Goal: Information Seeking & Learning: Understand process/instructions

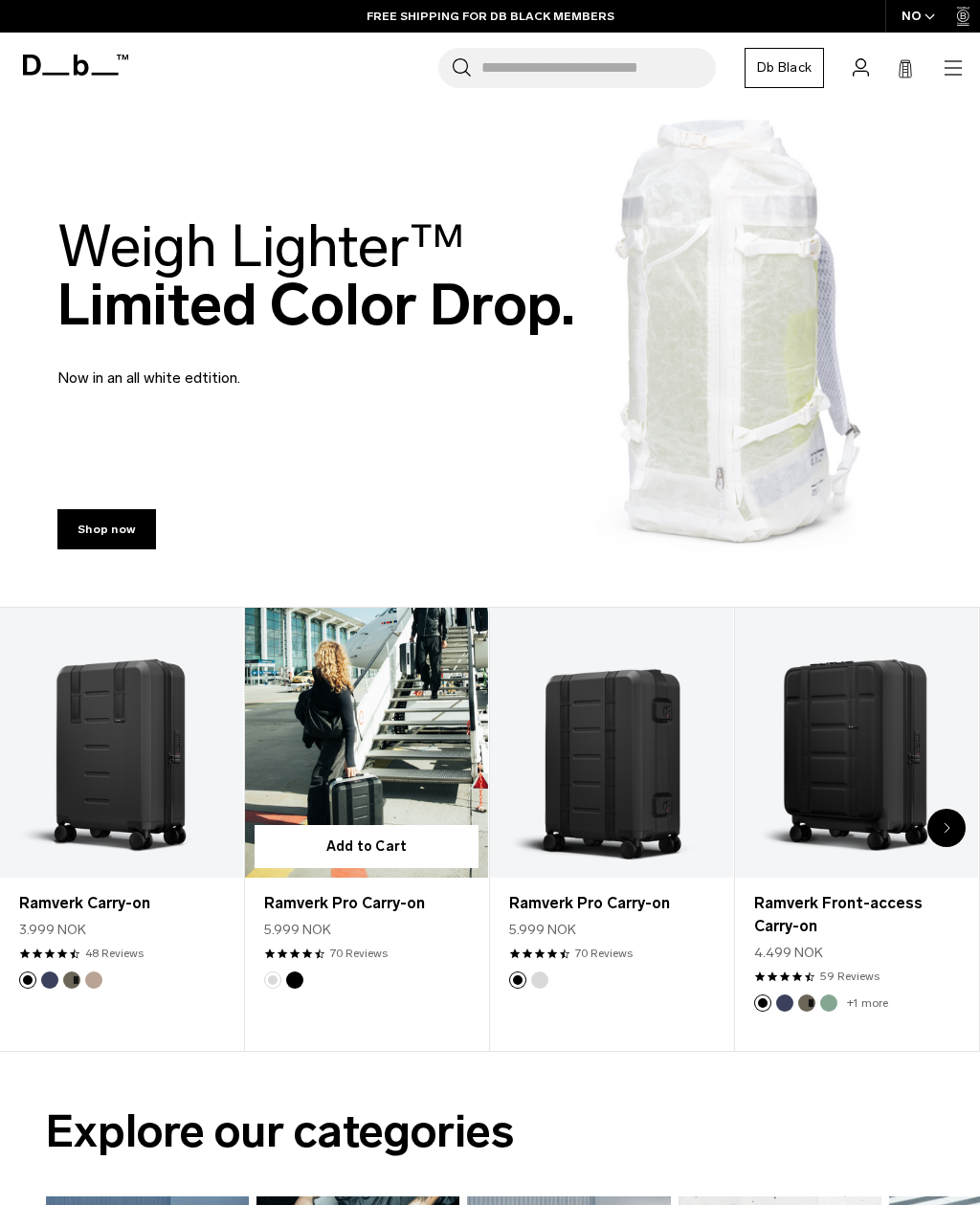
click at [336, 697] on link "Ramverk Pro Carry-on" at bounding box center [366, 742] width 243 height 270
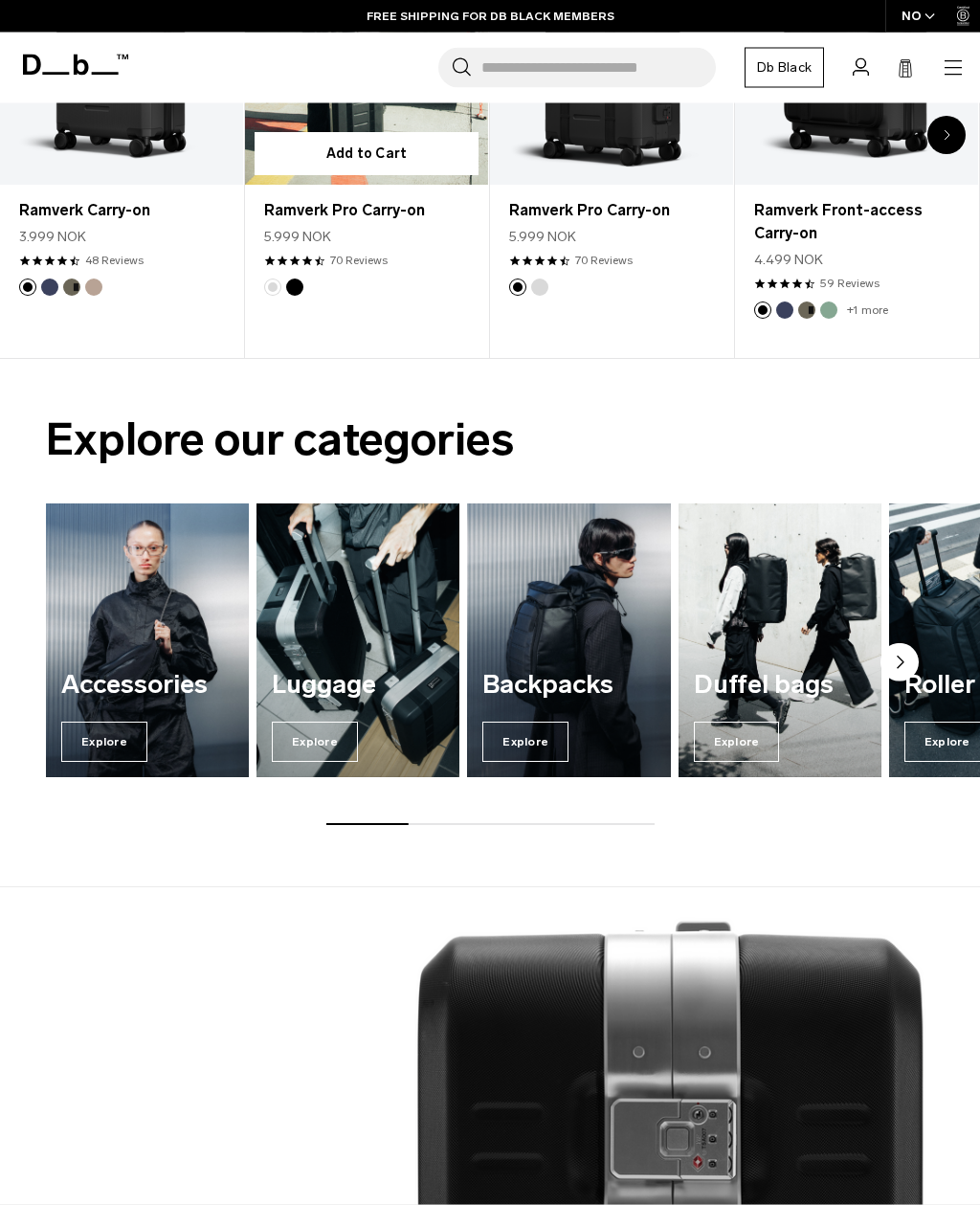
scroll to position [768, 0]
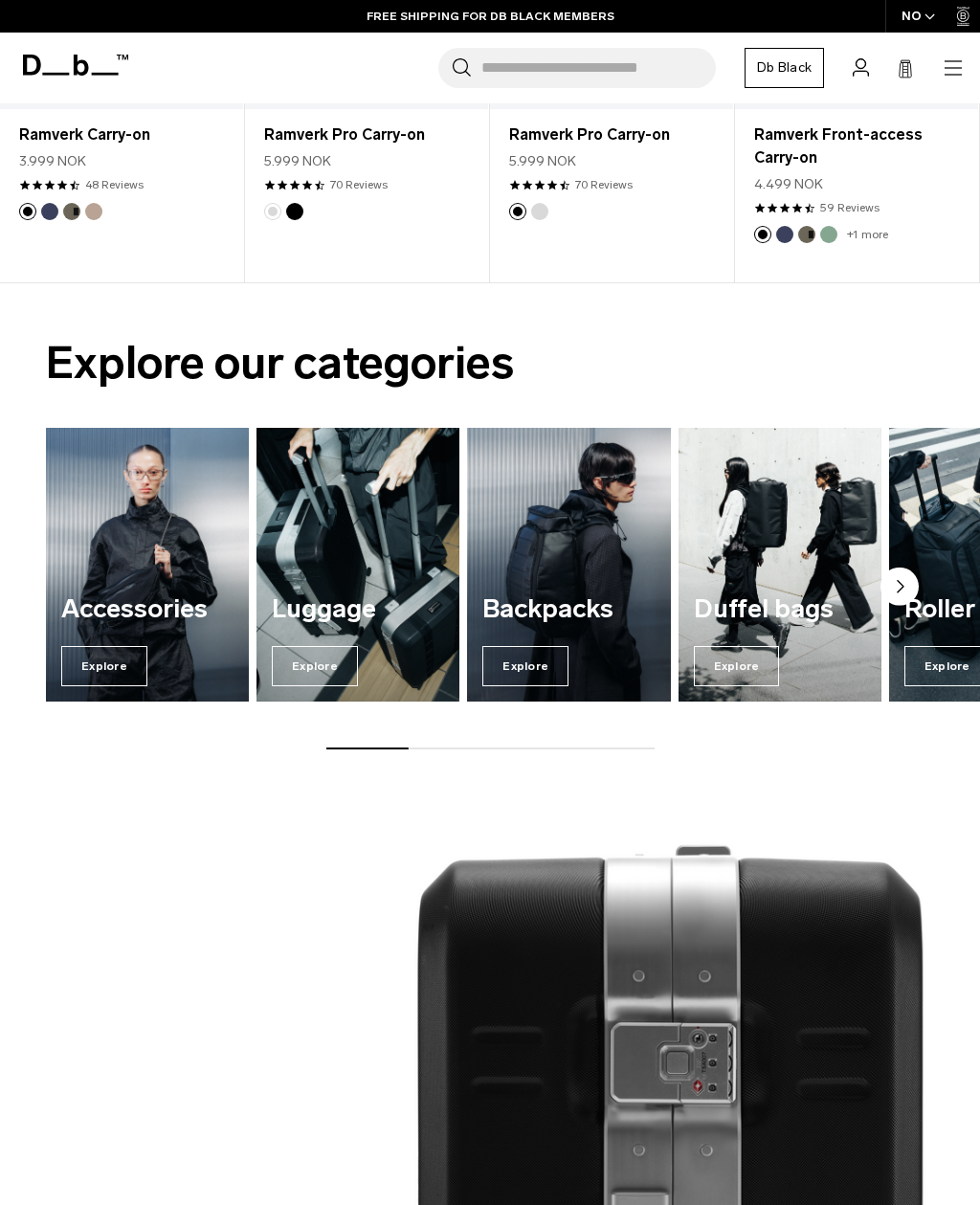
click at [297, 664] on span "Explore" at bounding box center [315, 666] width 86 height 40
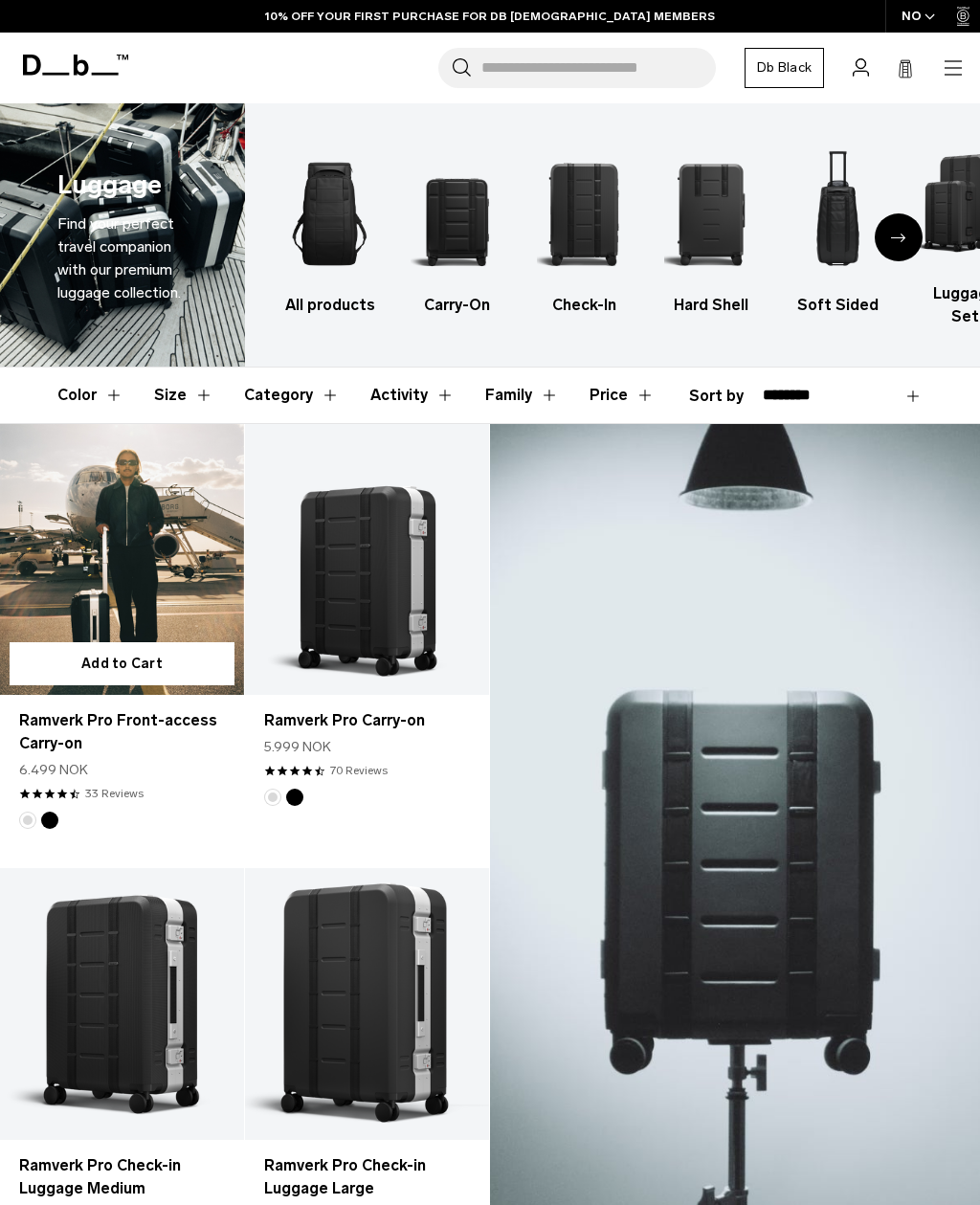
click at [116, 512] on link "Ramverk Pro Front-access Carry-on" at bounding box center [122, 559] width 244 height 271
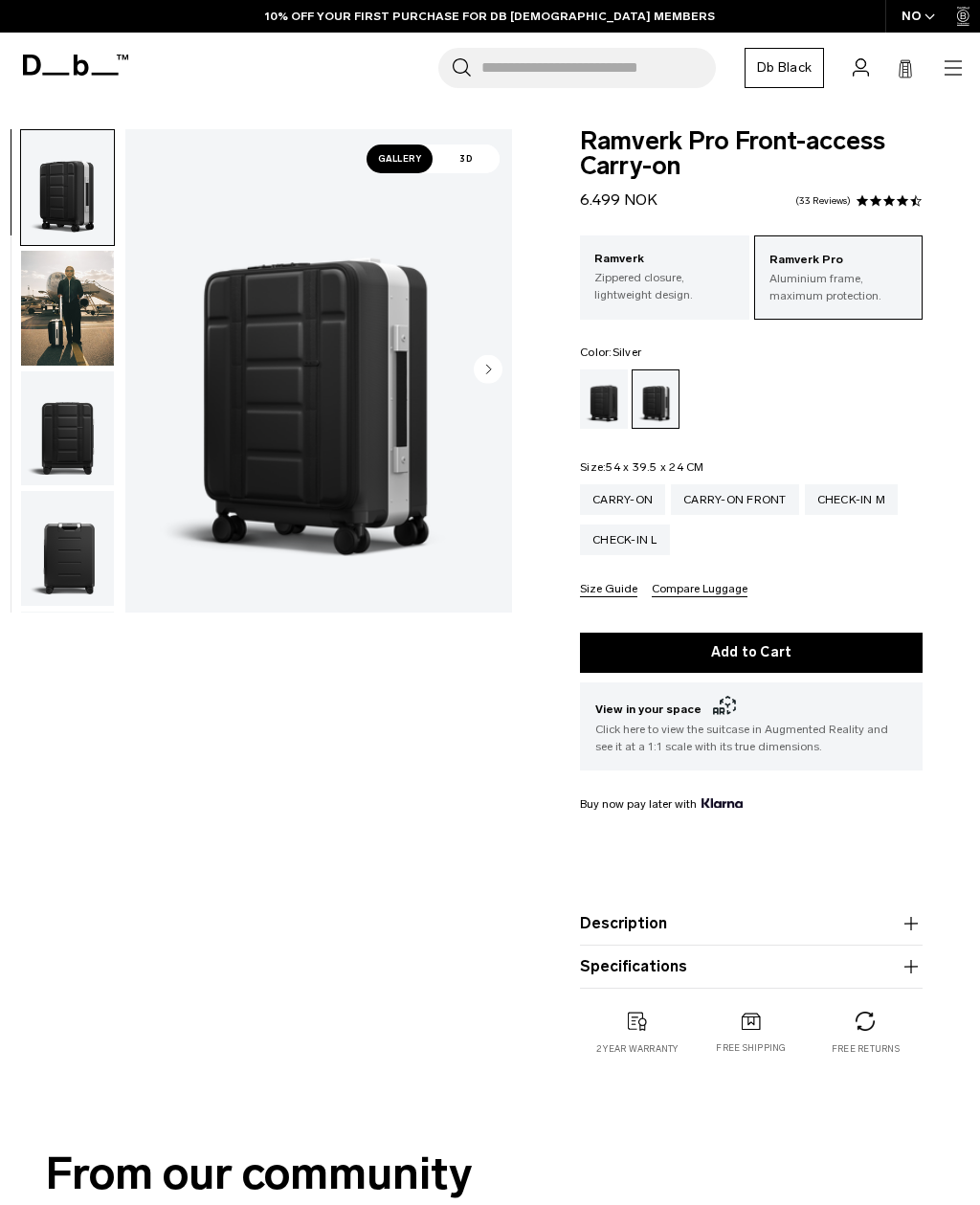
click at [238, 531] on img "1 / 10" at bounding box center [319, 371] width 387 height 484
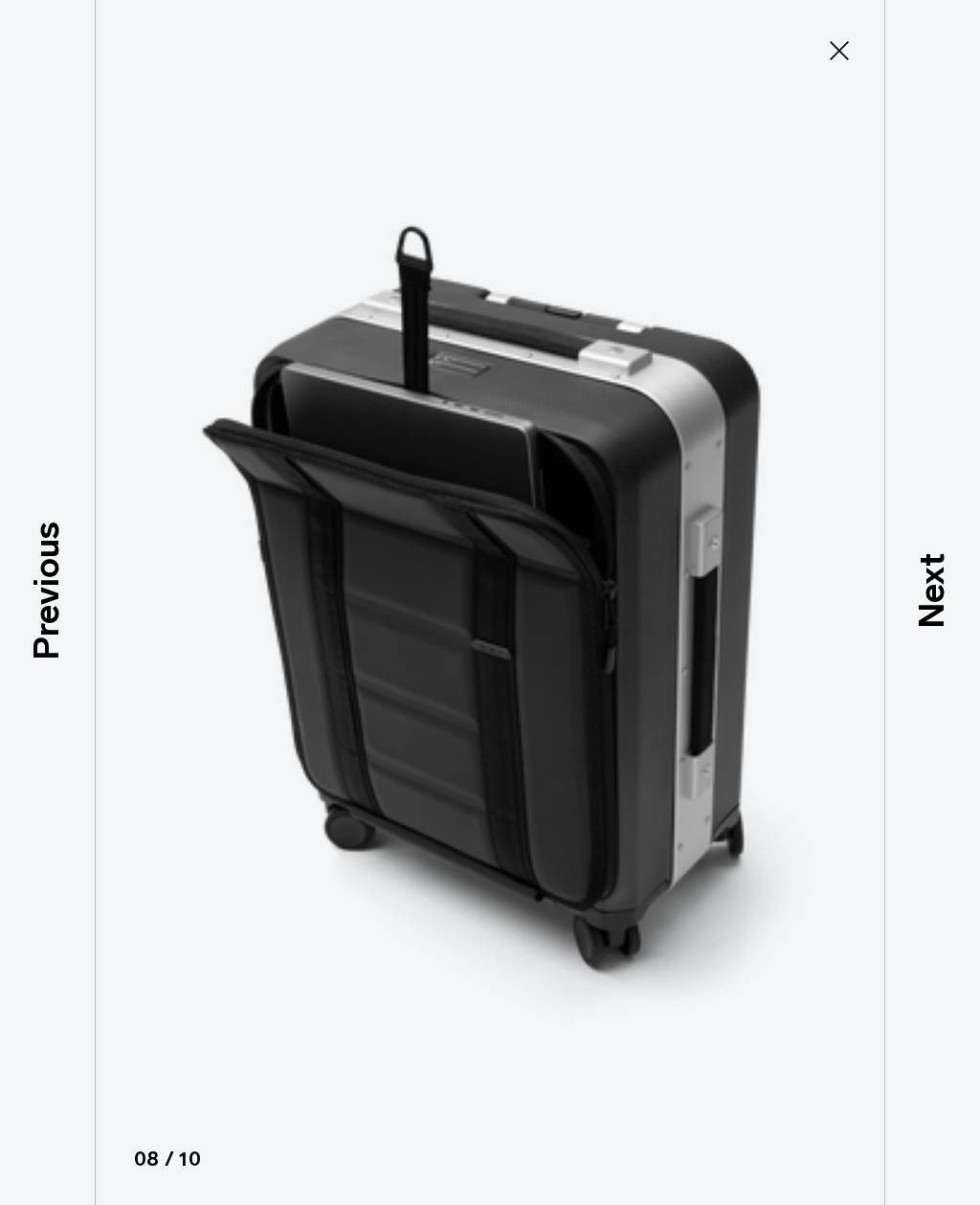
click at [941, 614] on p "Next" at bounding box center [932, 592] width 52 height 76
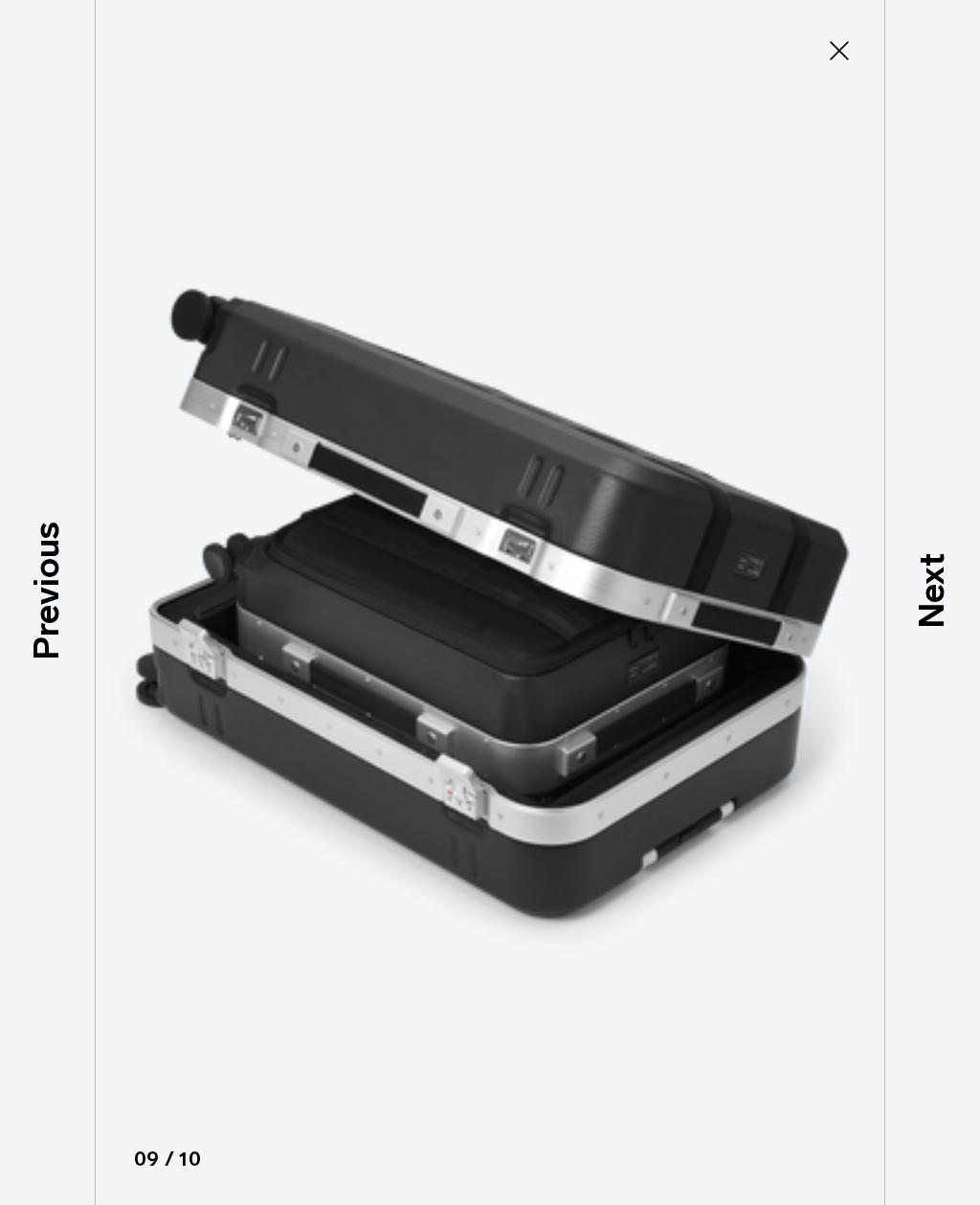
click at [833, 50] on icon at bounding box center [839, 50] width 31 height 31
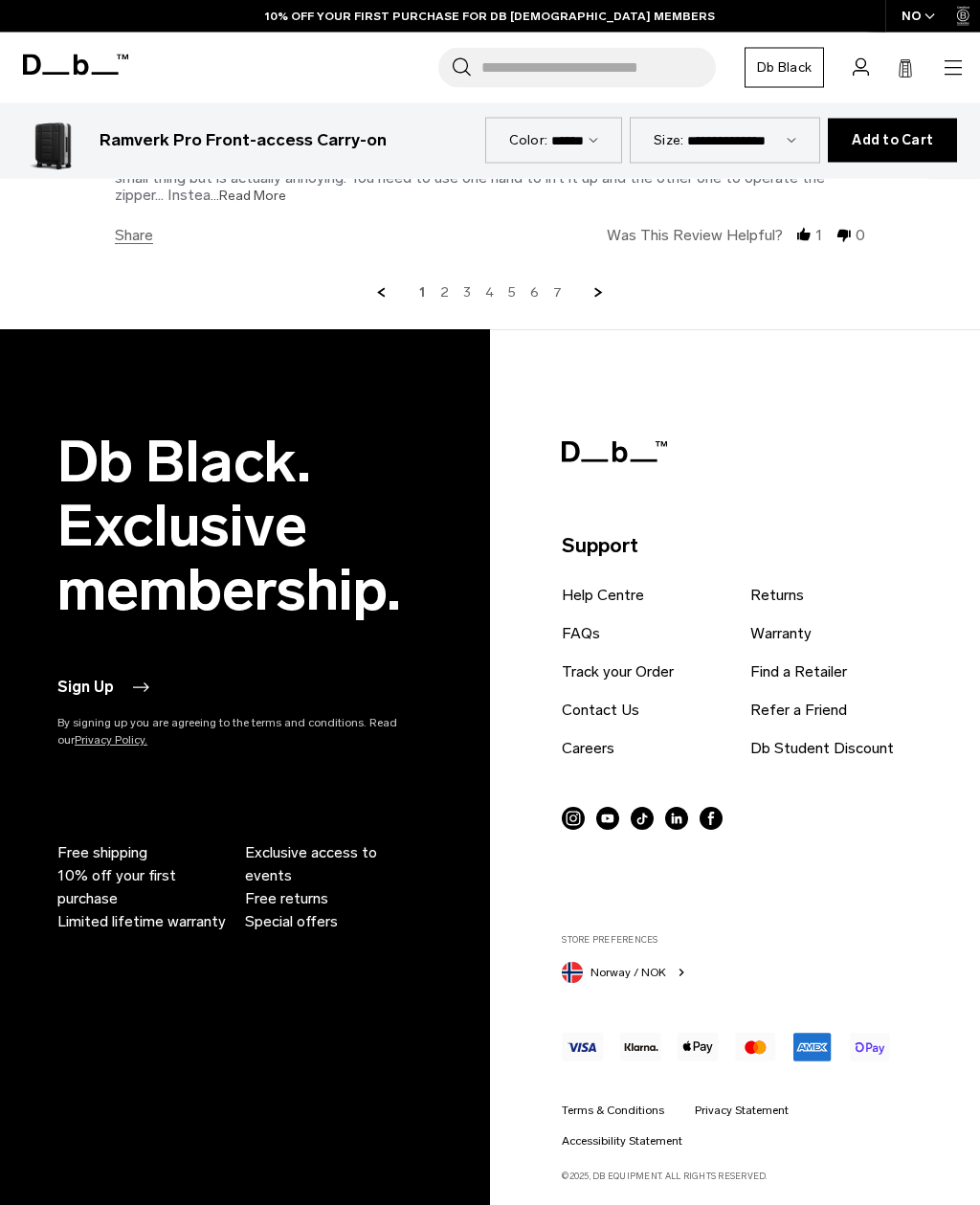
scroll to position [8225, 0]
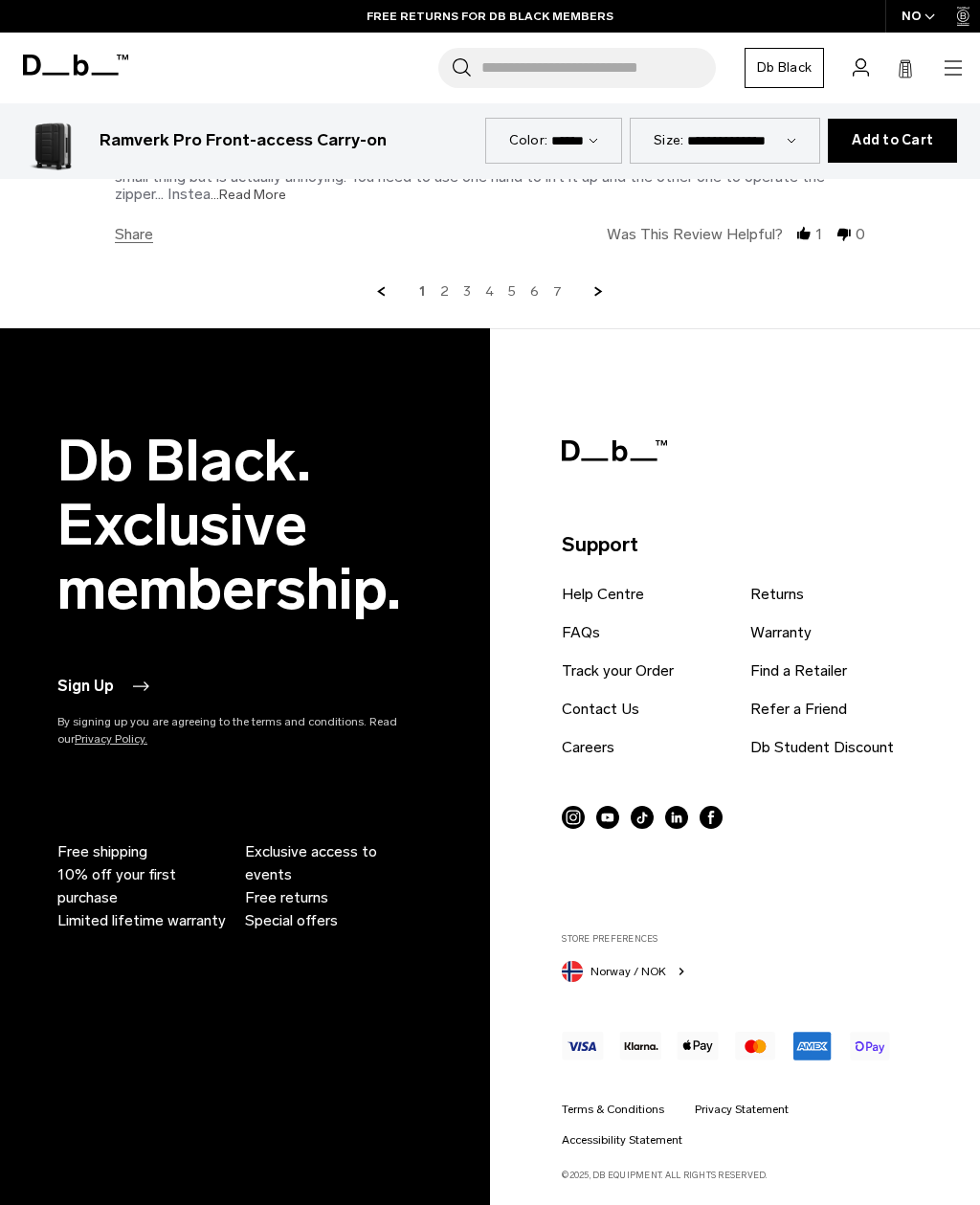
click at [782, 605] on link "Returns" at bounding box center [777, 594] width 54 height 23
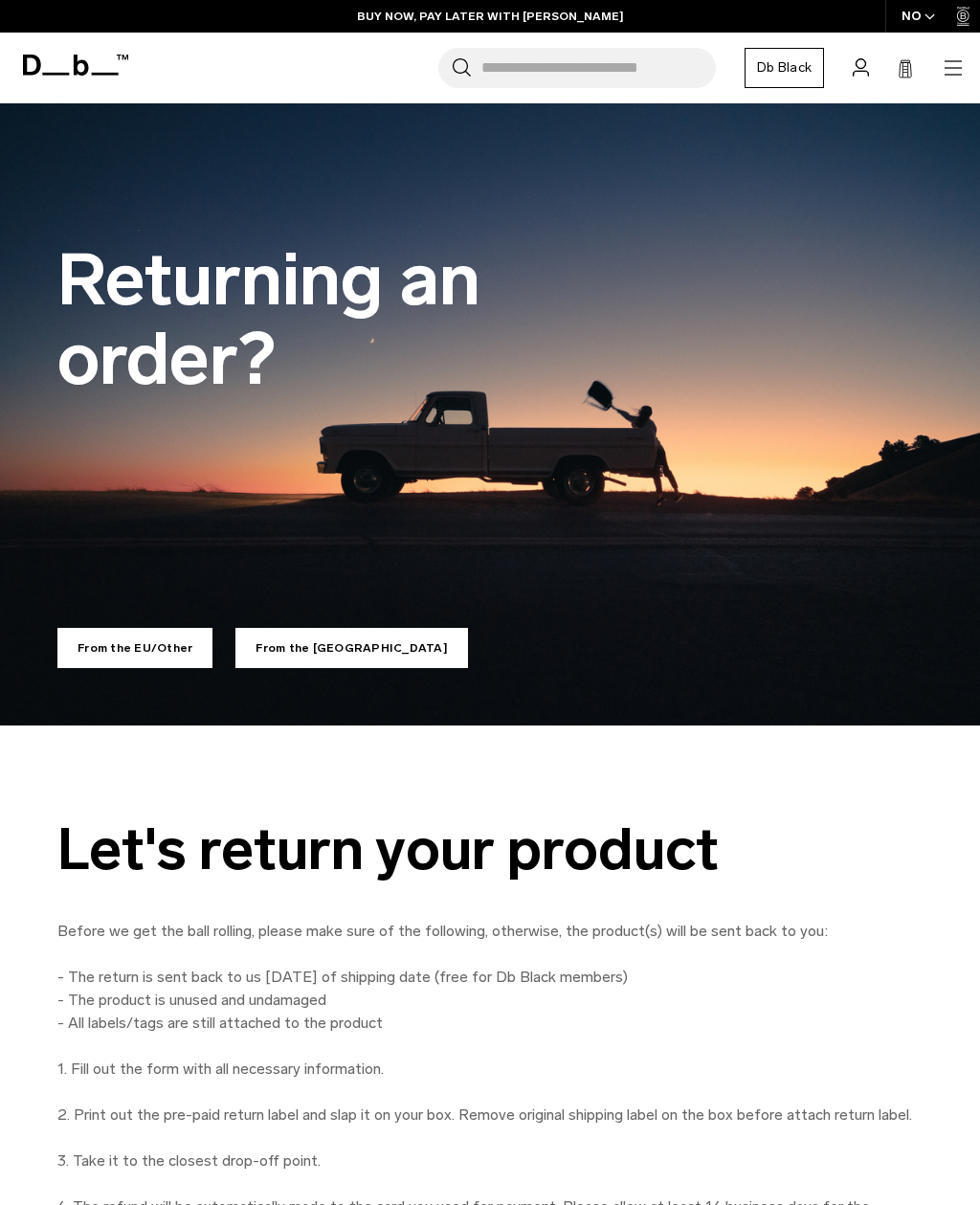
scroll to position [57, 0]
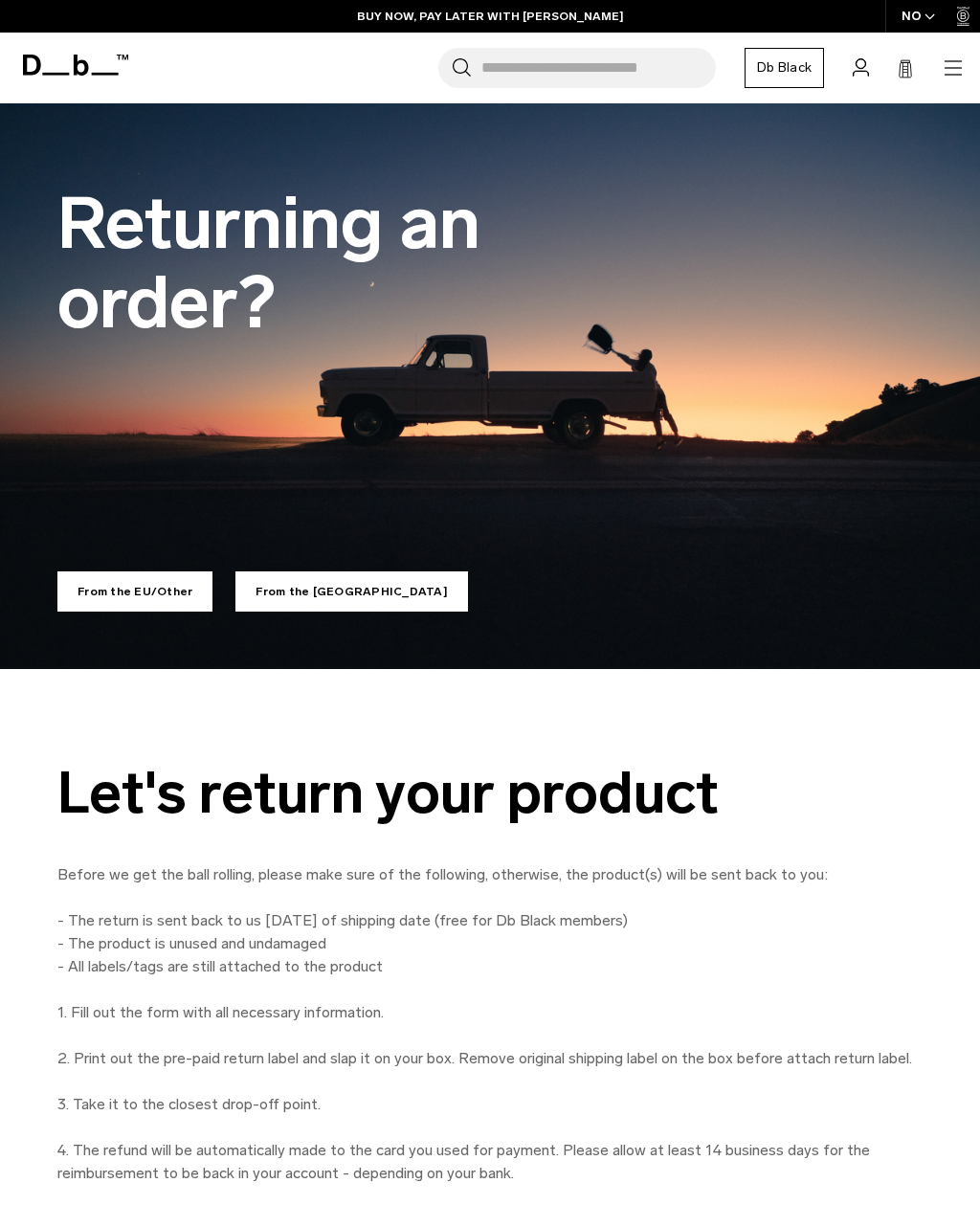
click at [285, 601] on link "From the [GEOGRAPHIC_DATA]" at bounding box center [352, 592] width 233 height 40
